Goal: Obtain resource: Download file/media

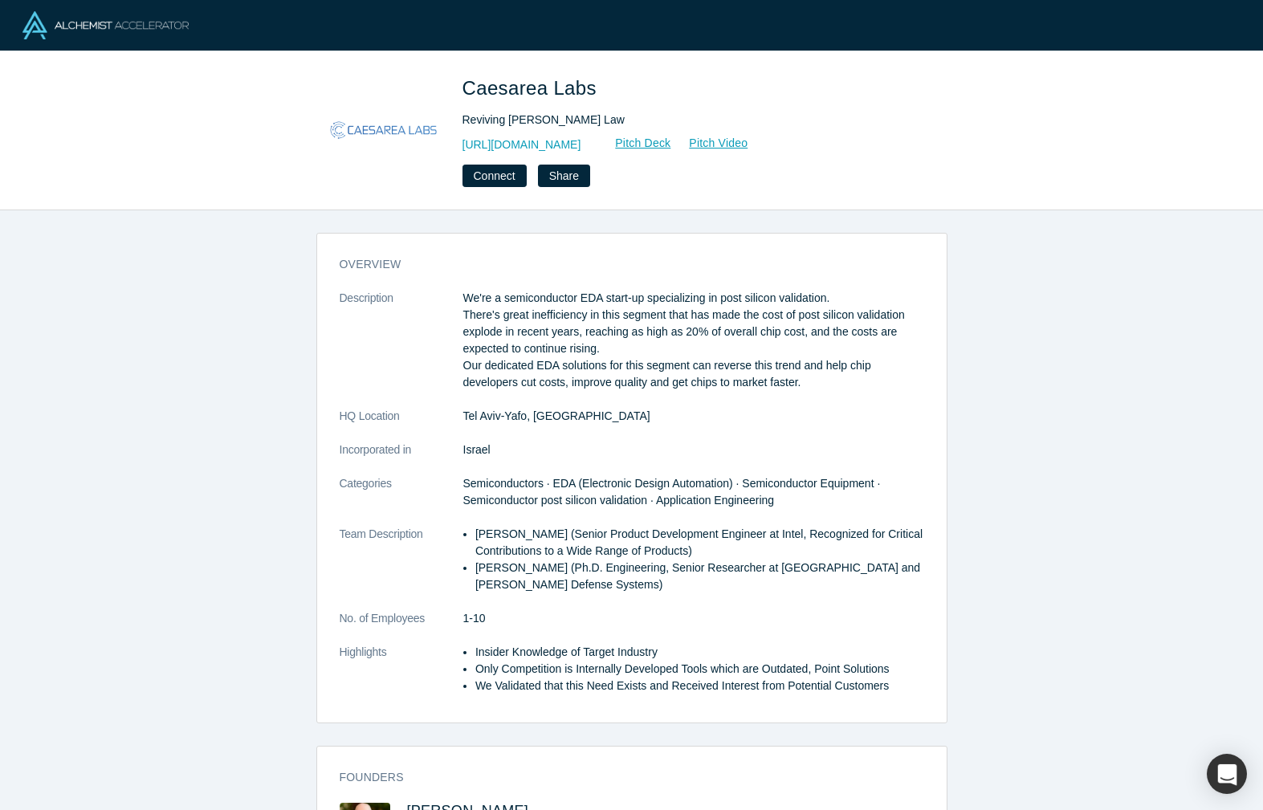
click at [619, 312] on p "We're a semiconductor EDA start-up specializing in post silicon validation. The…" at bounding box center [693, 340] width 461 height 101
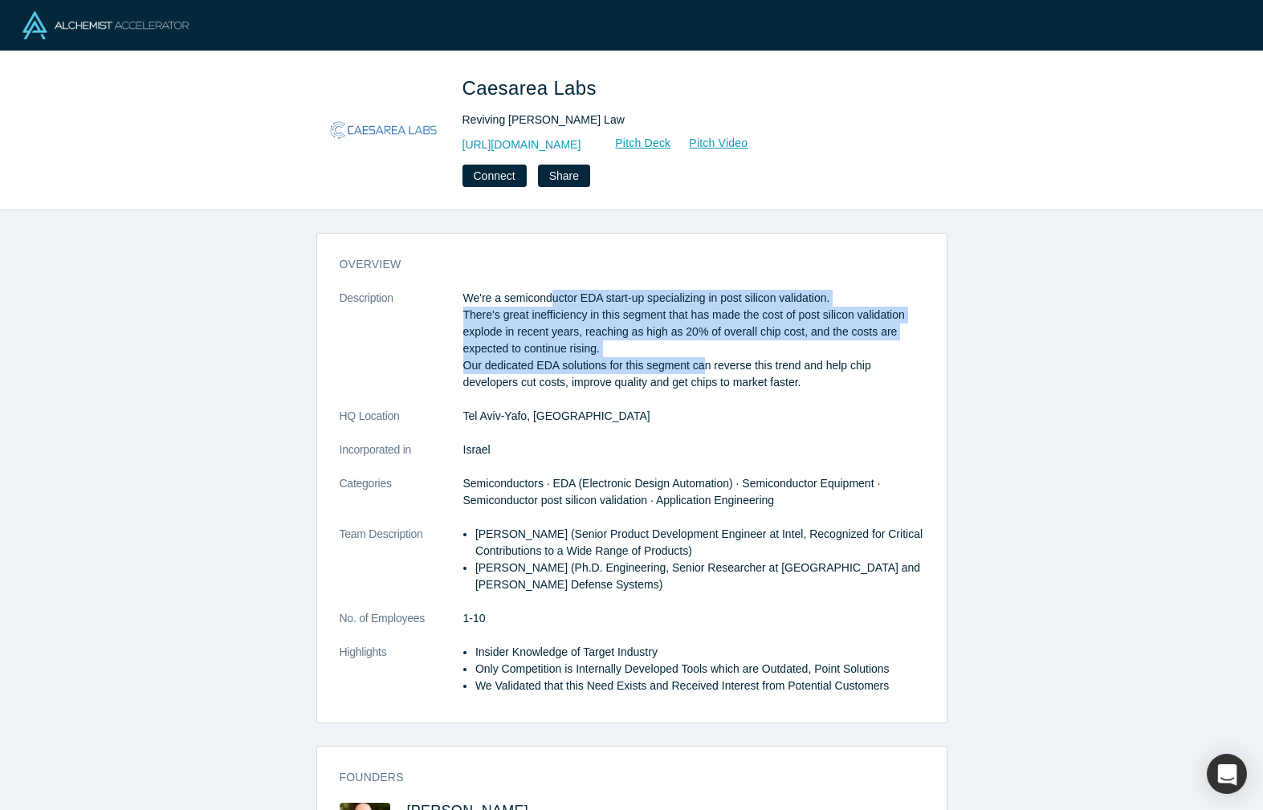
drag, startPoint x: 700, startPoint y: 356, endPoint x: 554, endPoint y: 297, distance: 157.7
click at [554, 297] on p "We're a semiconductor EDA start-up specializing in post silicon validation. The…" at bounding box center [693, 340] width 461 height 101
drag, startPoint x: 554, startPoint y: 297, endPoint x: 605, endPoint y: 370, distance: 88.9
click at [554, 297] on p "We're a semiconductor EDA start-up specializing in post silicon validation. The…" at bounding box center [693, 340] width 461 height 101
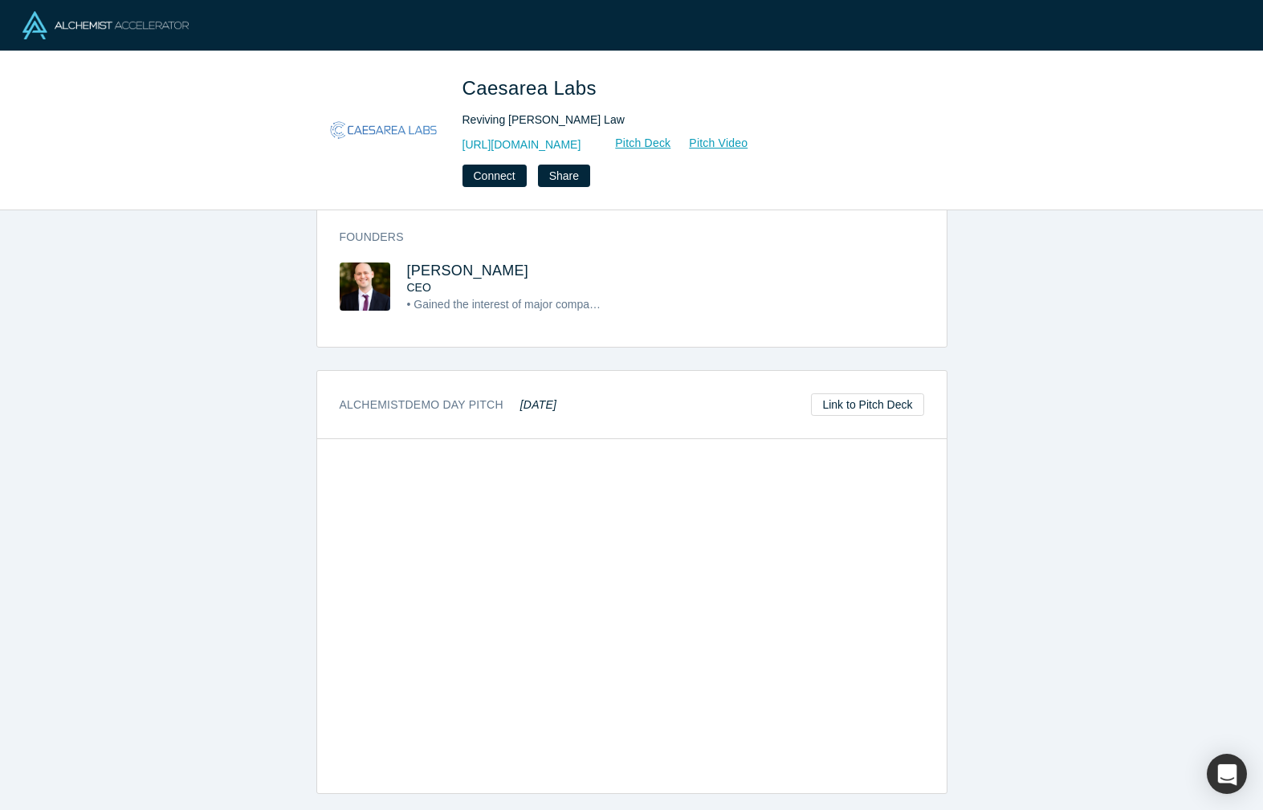
scroll to position [545, 0]
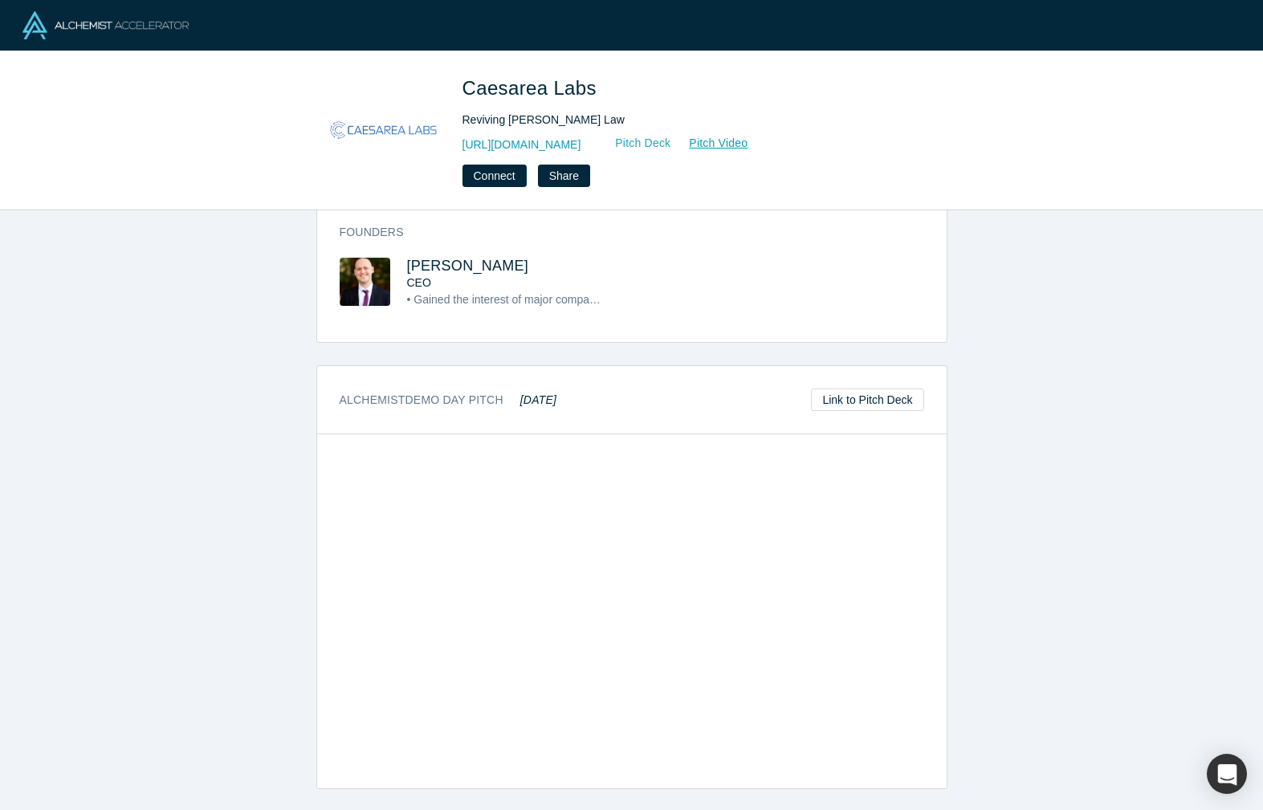
click at [671, 142] on link "Pitch Deck" at bounding box center [634, 143] width 74 height 18
